Goal: Information Seeking & Learning: Learn about a topic

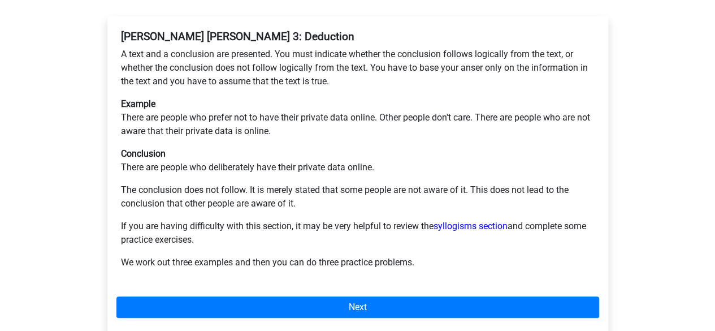
scroll to position [204, 0]
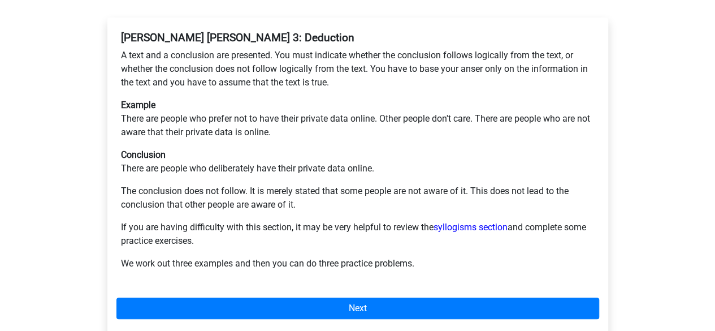
click at [639, 205] on div "Register Nederlands English" at bounding box center [357, 232] width 715 height 872
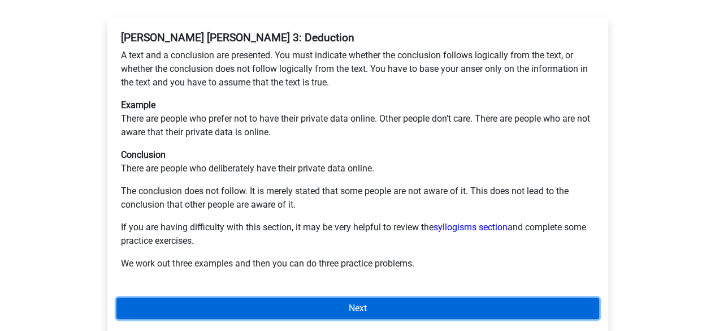
click at [474, 297] on link "Next" at bounding box center [357, 307] width 483 height 21
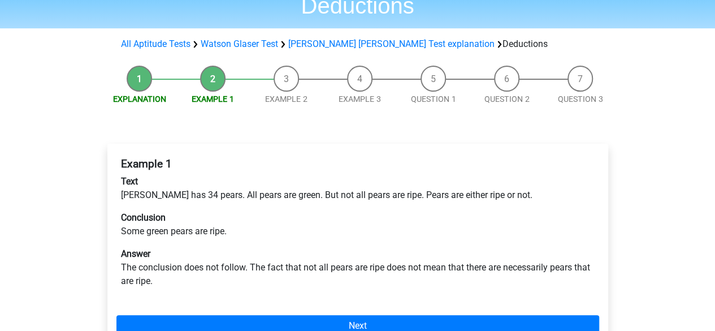
scroll to position [89, 0]
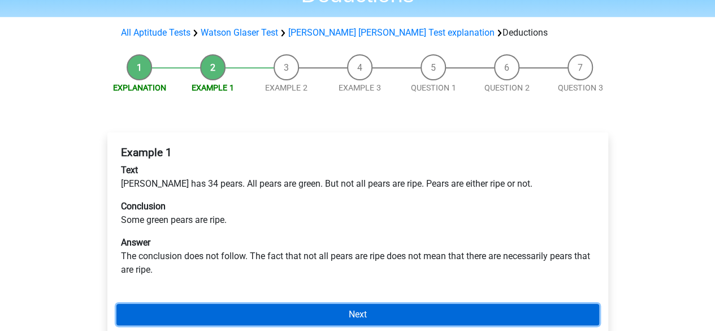
click at [371, 304] on link "Next" at bounding box center [357, 314] width 483 height 21
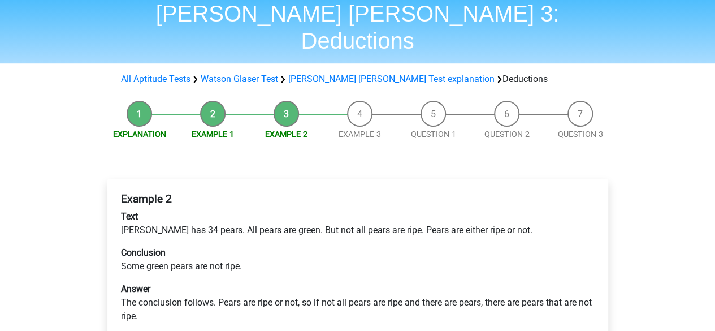
scroll to position [45, 0]
